Goal: Information Seeking & Learning: Learn about a topic

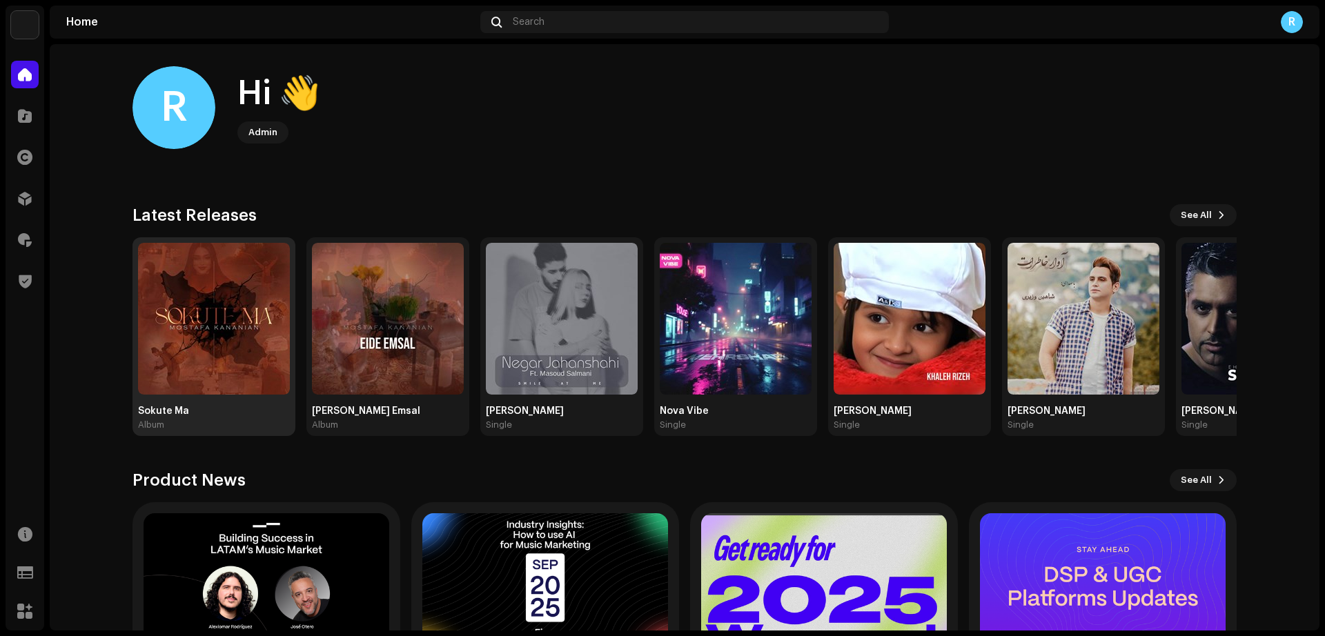
click at [214, 330] on img at bounding box center [214, 319] width 152 height 152
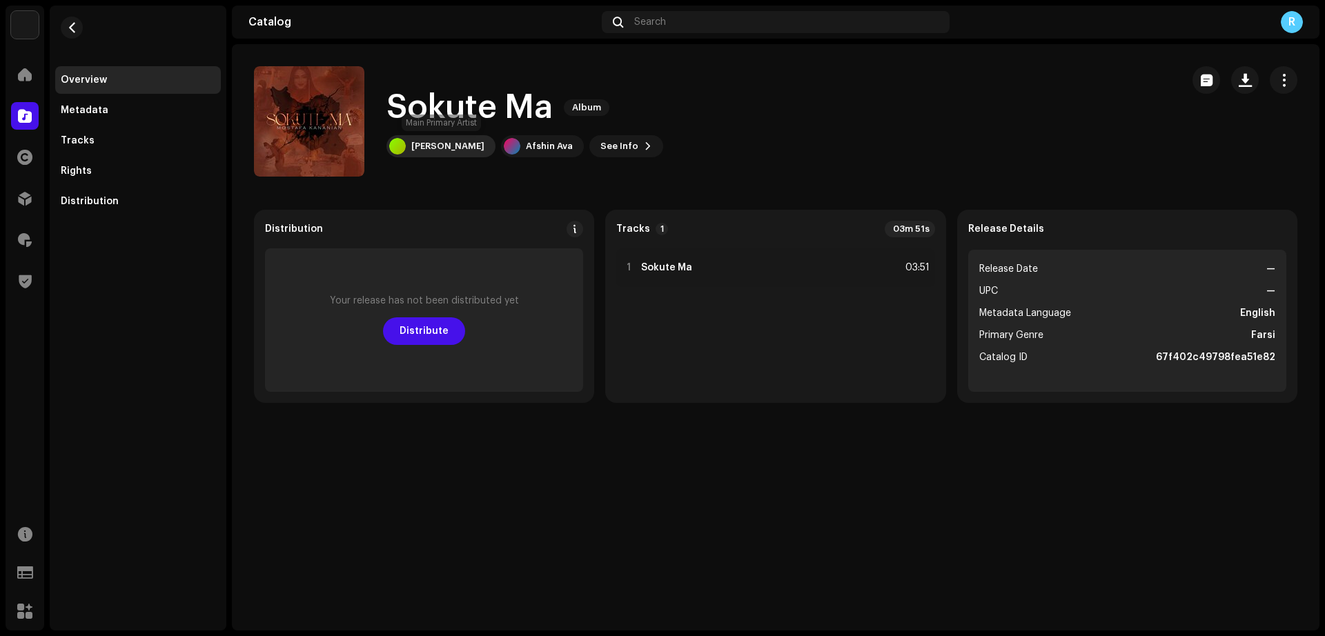
click at [462, 152] on div "[PERSON_NAME]" at bounding box center [440, 146] width 109 height 22
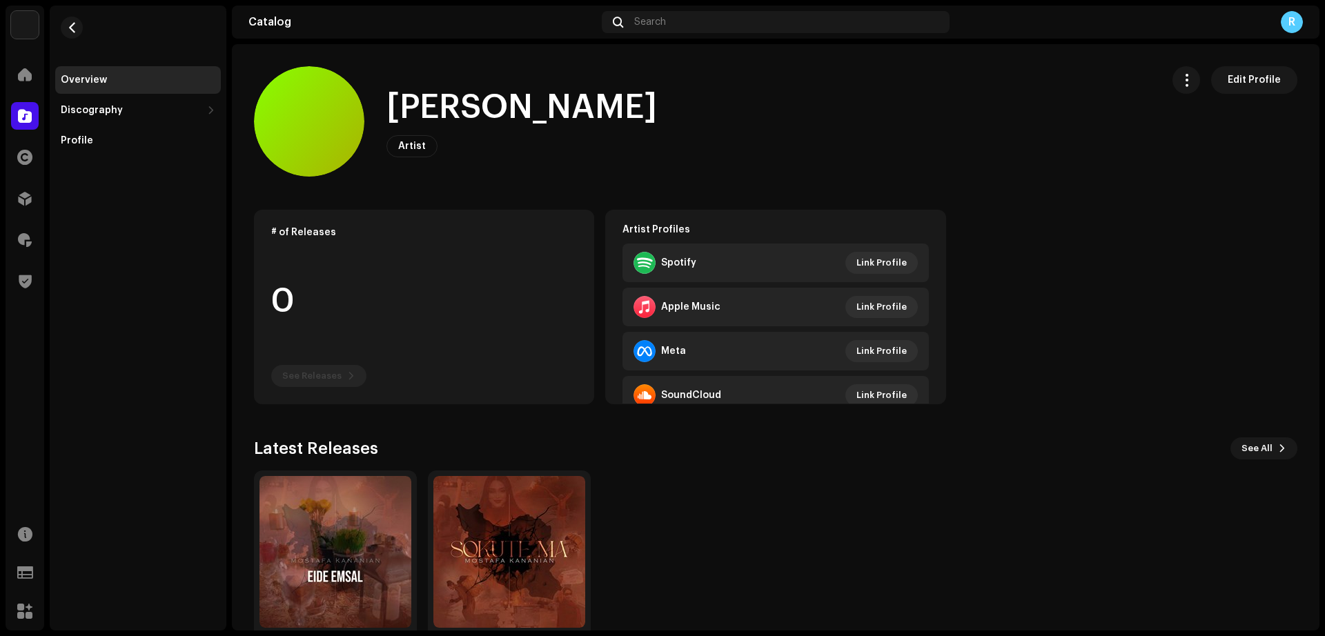
click at [693, 299] on div "Apple Music" at bounding box center [676, 307] width 87 height 22
click at [70, 30] on span "button" at bounding box center [72, 27] width 10 height 11
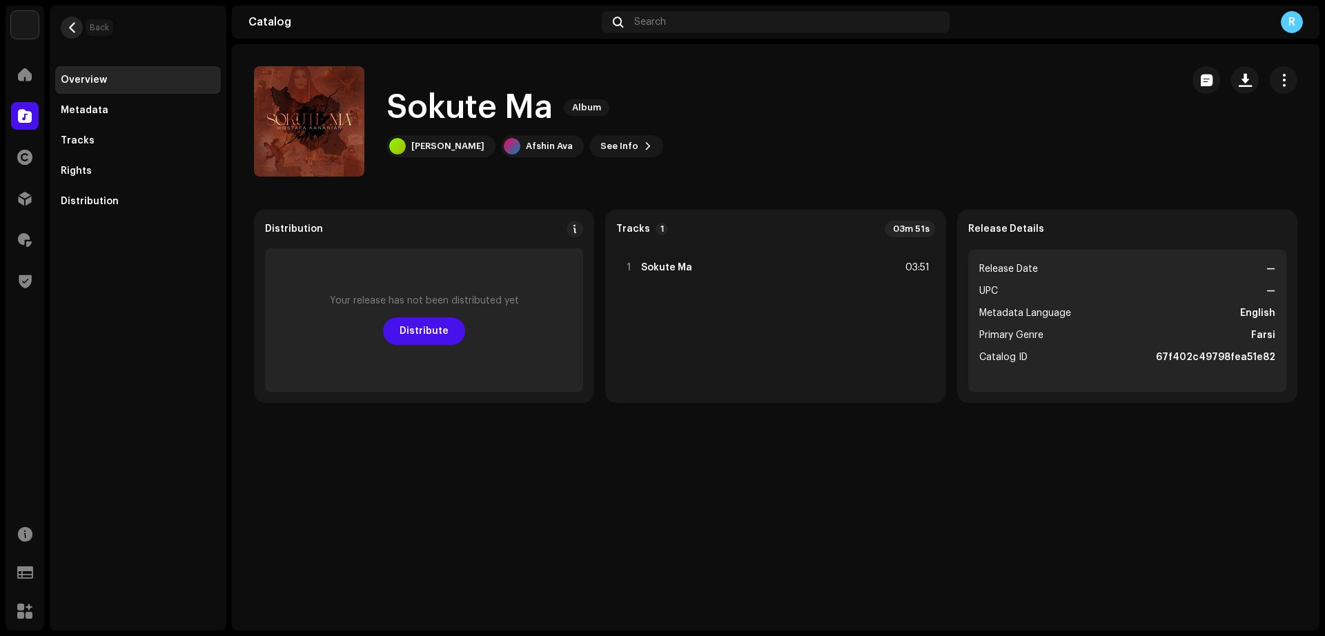
click at [70, 30] on span "button" at bounding box center [72, 27] width 10 height 11
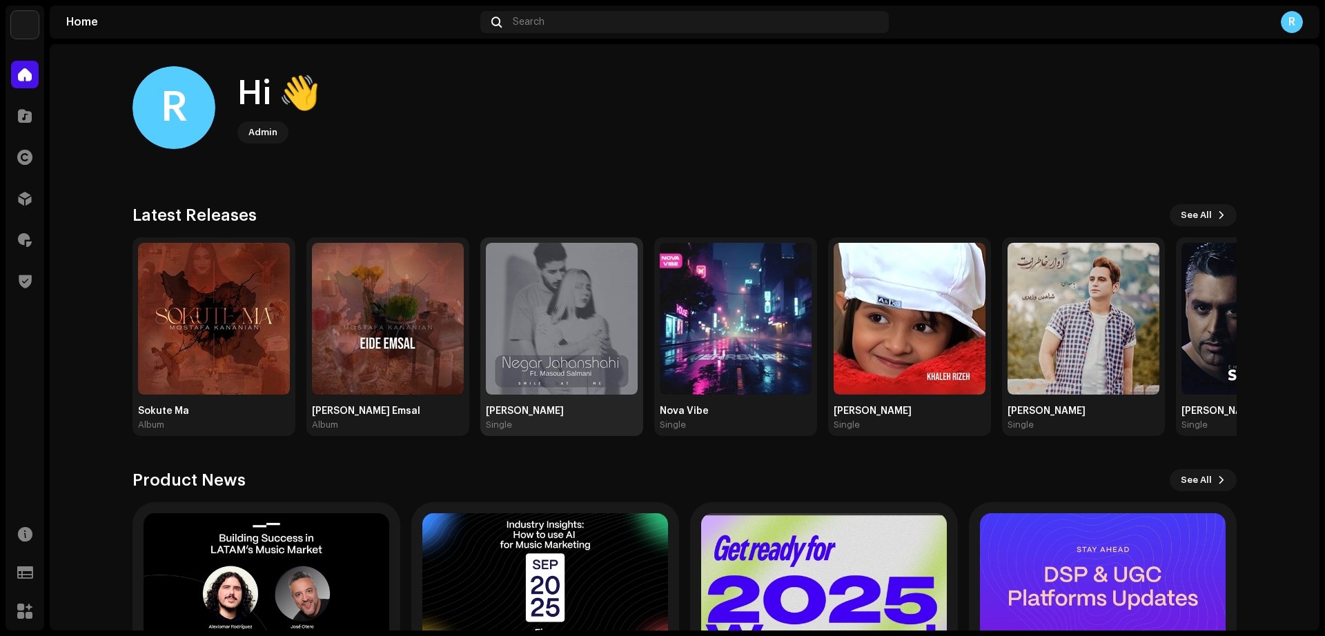
click at [597, 355] on img at bounding box center [562, 319] width 152 height 152
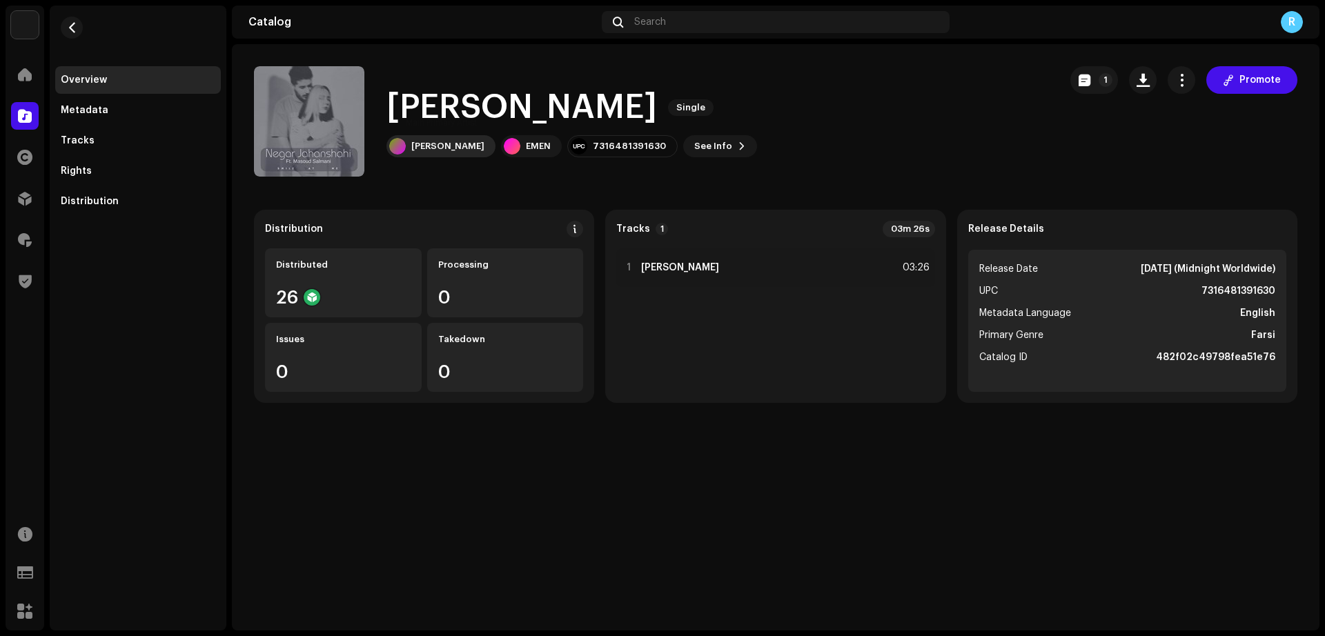
click at [459, 152] on div "[PERSON_NAME]" at bounding box center [440, 146] width 109 height 22
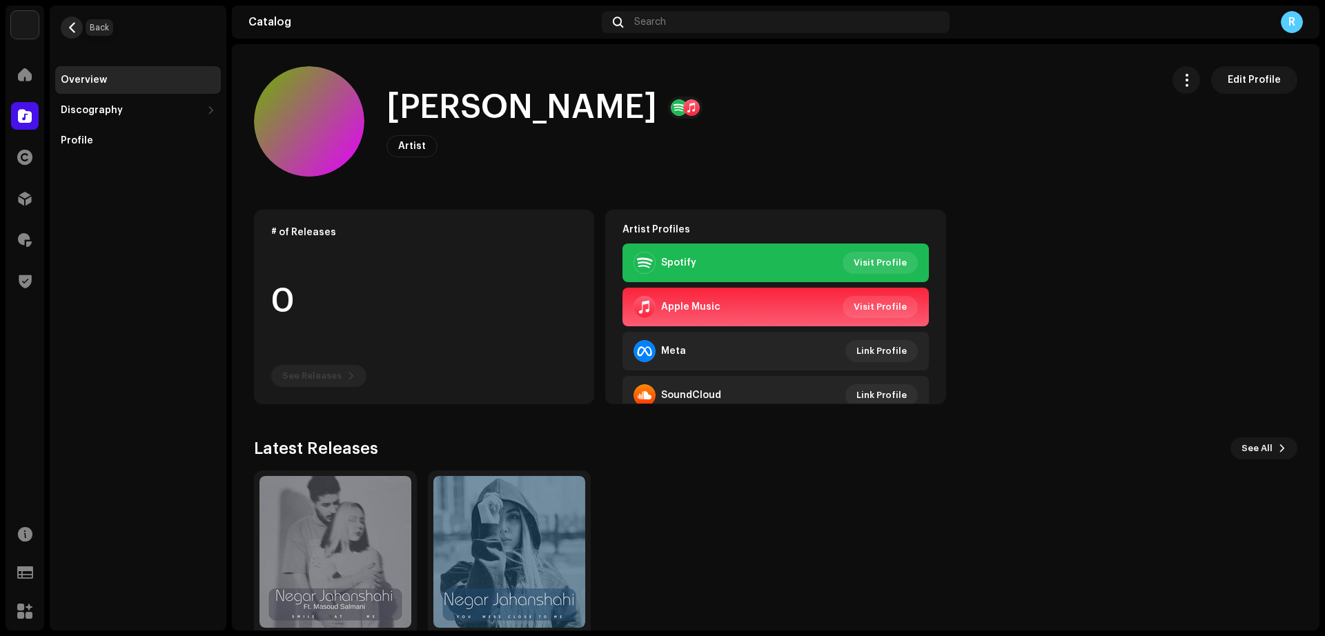
click at [74, 32] on span "button" at bounding box center [72, 27] width 10 height 11
